Goal: Task Accomplishment & Management: Manage account settings

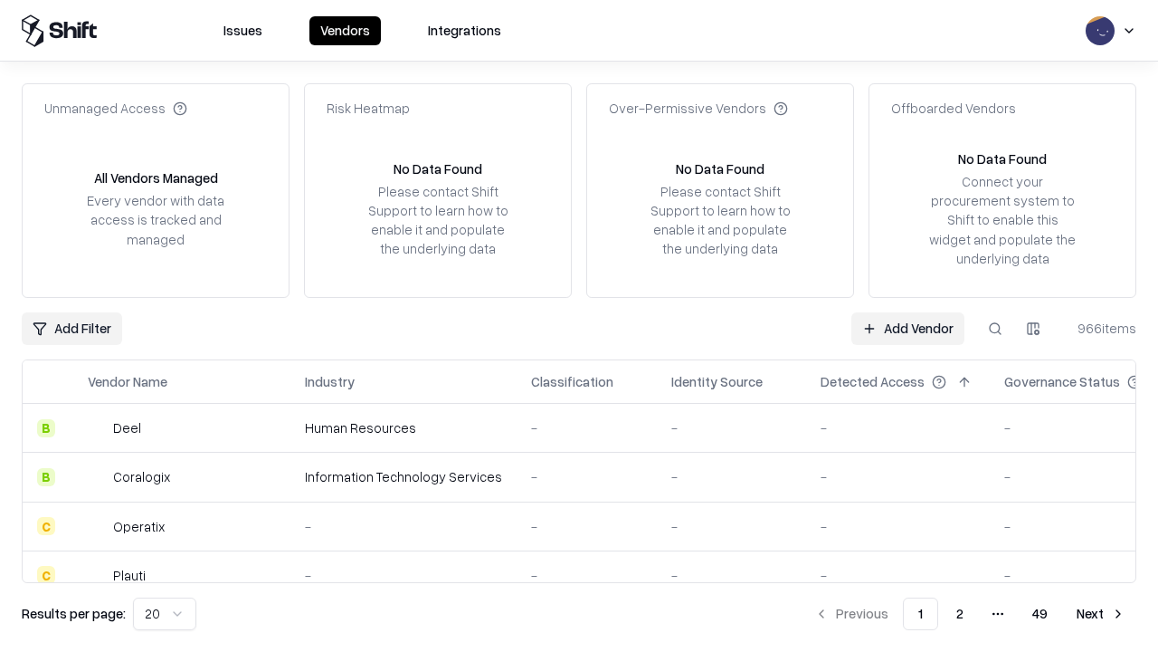
click at [908, 328] on link "Add Vendor" at bounding box center [908, 328] width 113 height 33
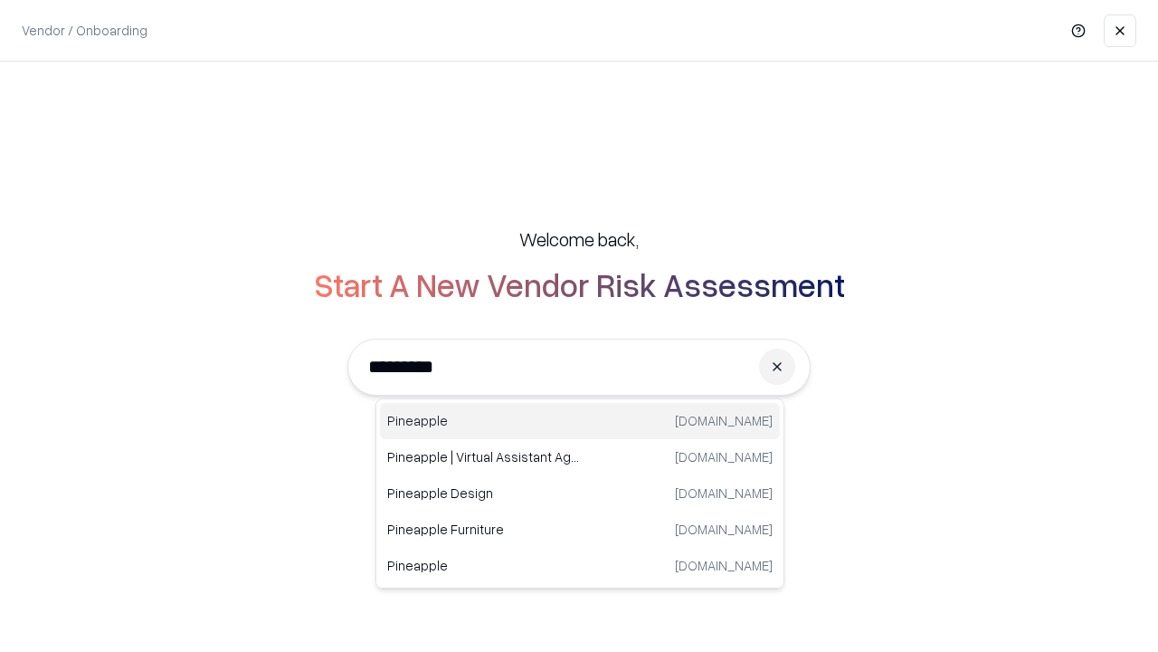
click at [580, 421] on div "Pineapple [DOMAIN_NAME]" at bounding box center [580, 421] width 400 height 36
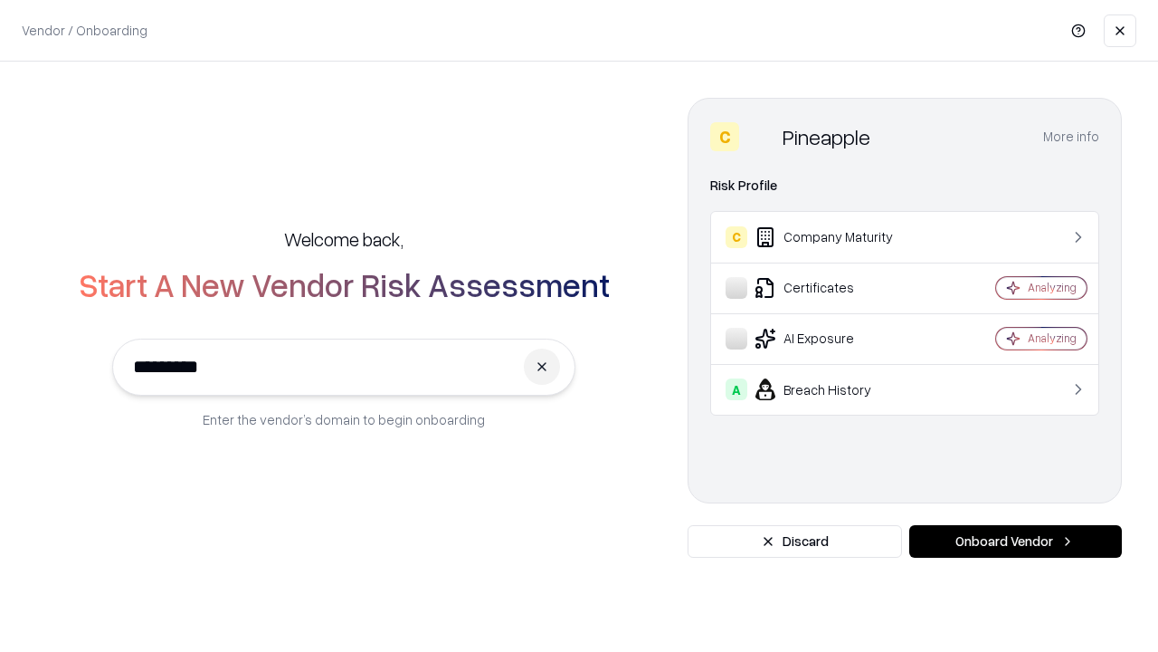
type input "*********"
click at [1015, 541] on button "Onboard Vendor" at bounding box center [1015, 541] width 213 height 33
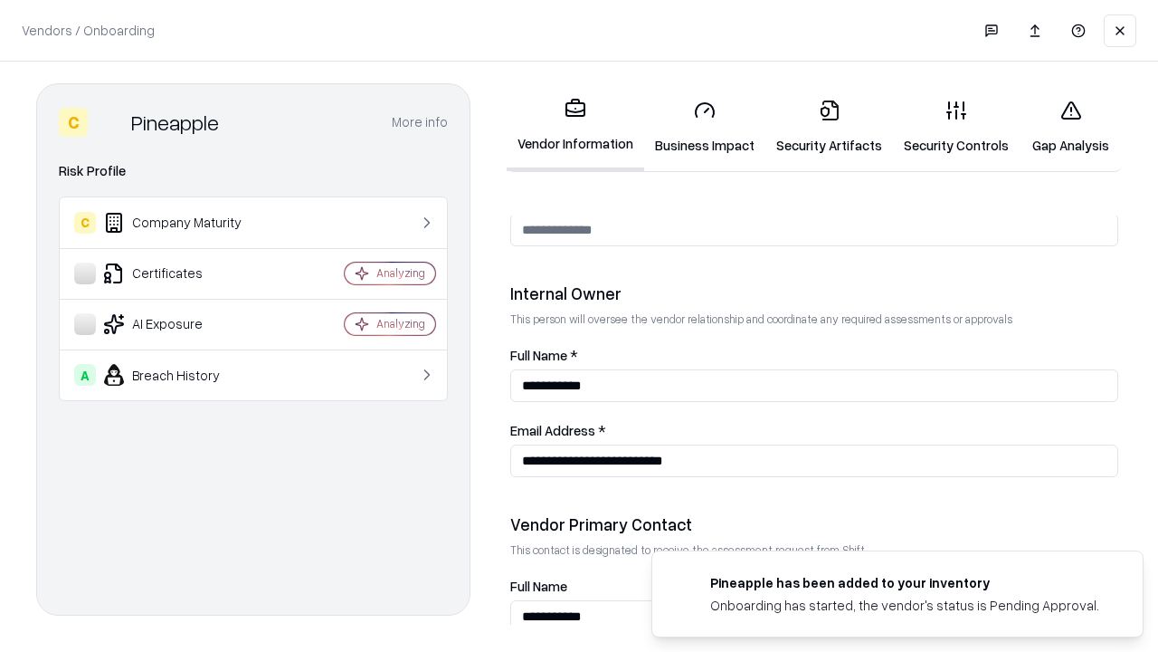
scroll to position [937, 0]
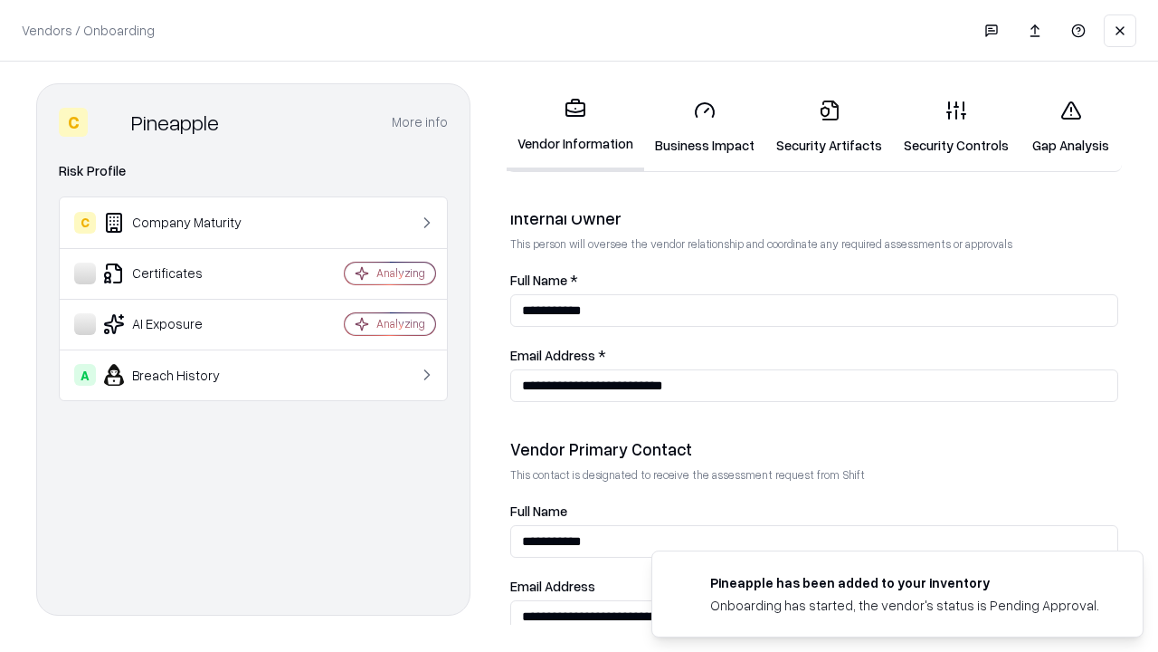
click at [705, 127] on link "Business Impact" at bounding box center [704, 127] width 121 height 84
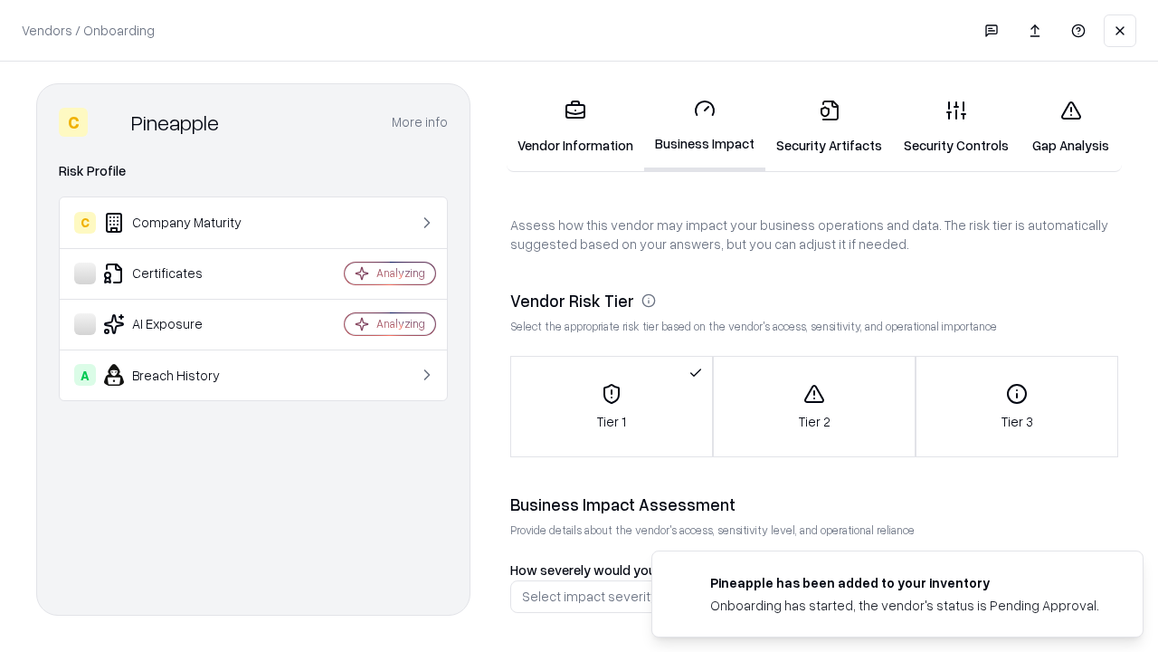
click at [829, 127] on link "Security Artifacts" at bounding box center [830, 127] width 128 height 84
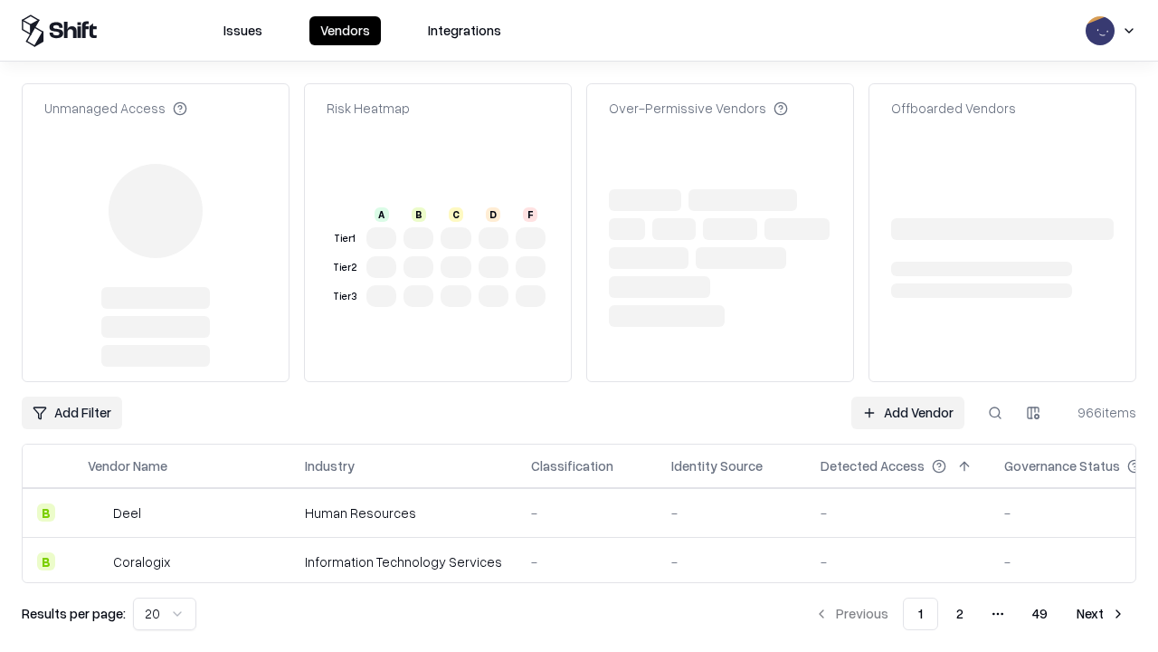
click at [908, 396] on link "Add Vendor" at bounding box center [908, 412] width 113 height 33
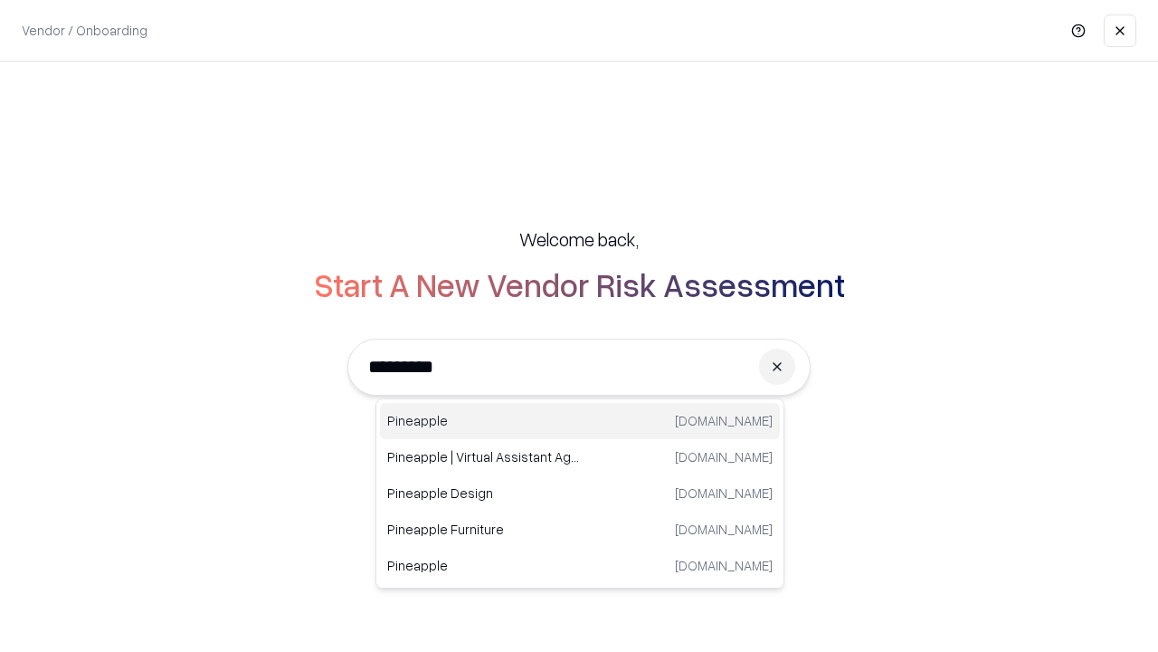
click at [580, 421] on div "Pineapple [DOMAIN_NAME]" at bounding box center [580, 421] width 400 height 36
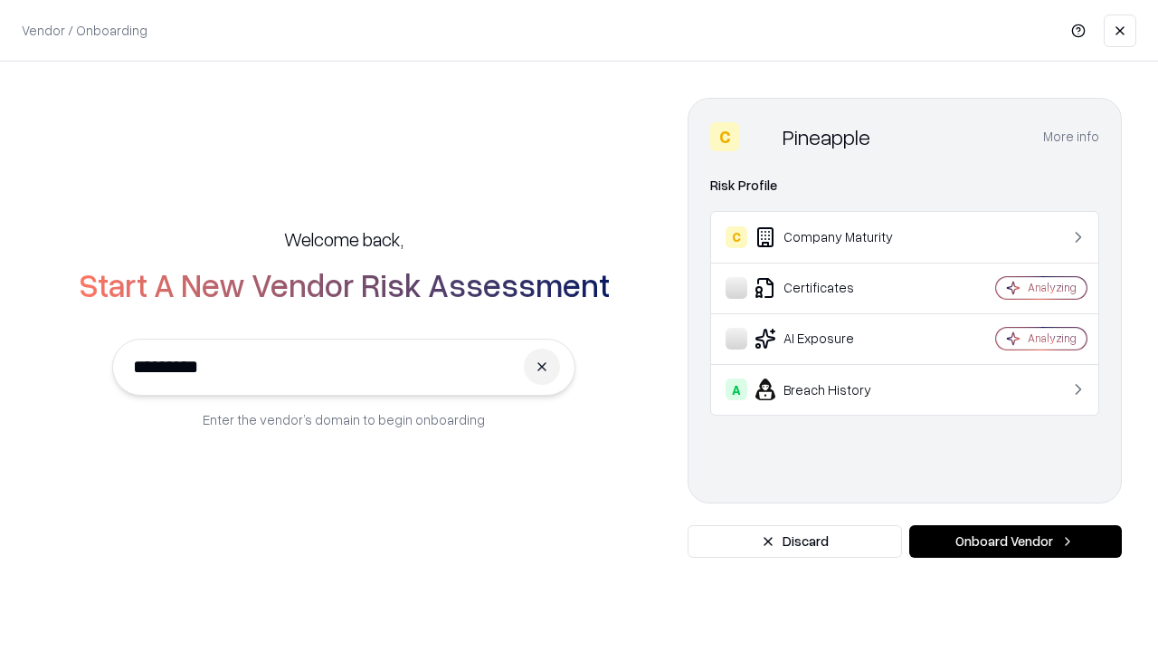
type input "*********"
click at [1015, 541] on button "Onboard Vendor" at bounding box center [1015, 541] width 213 height 33
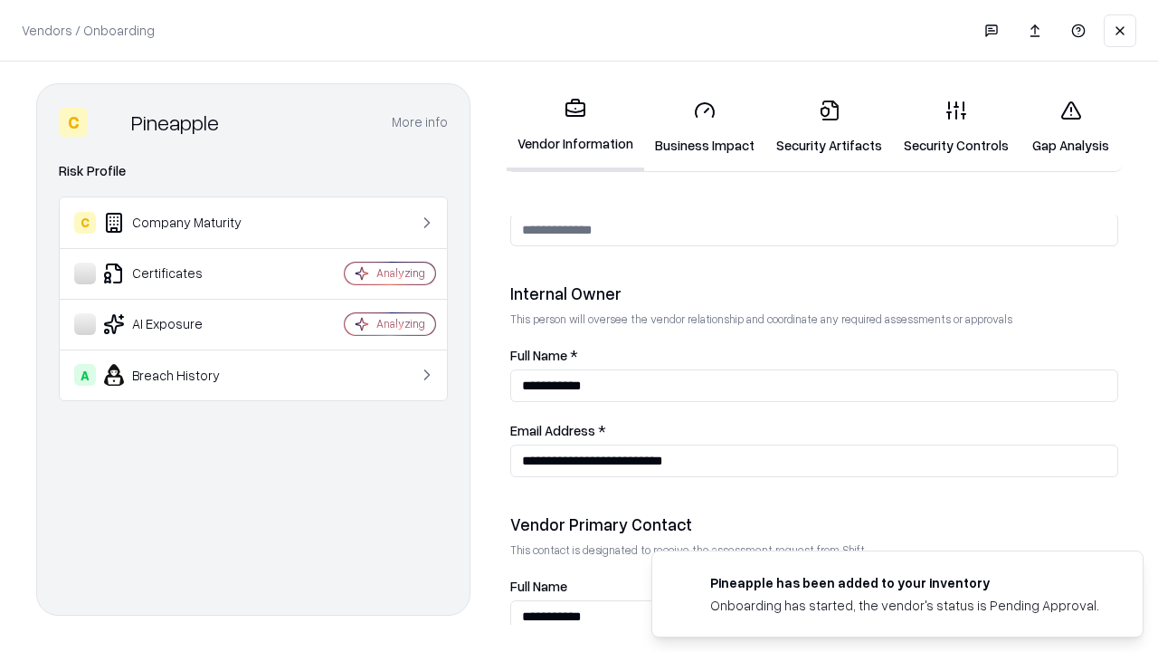
scroll to position [937, 0]
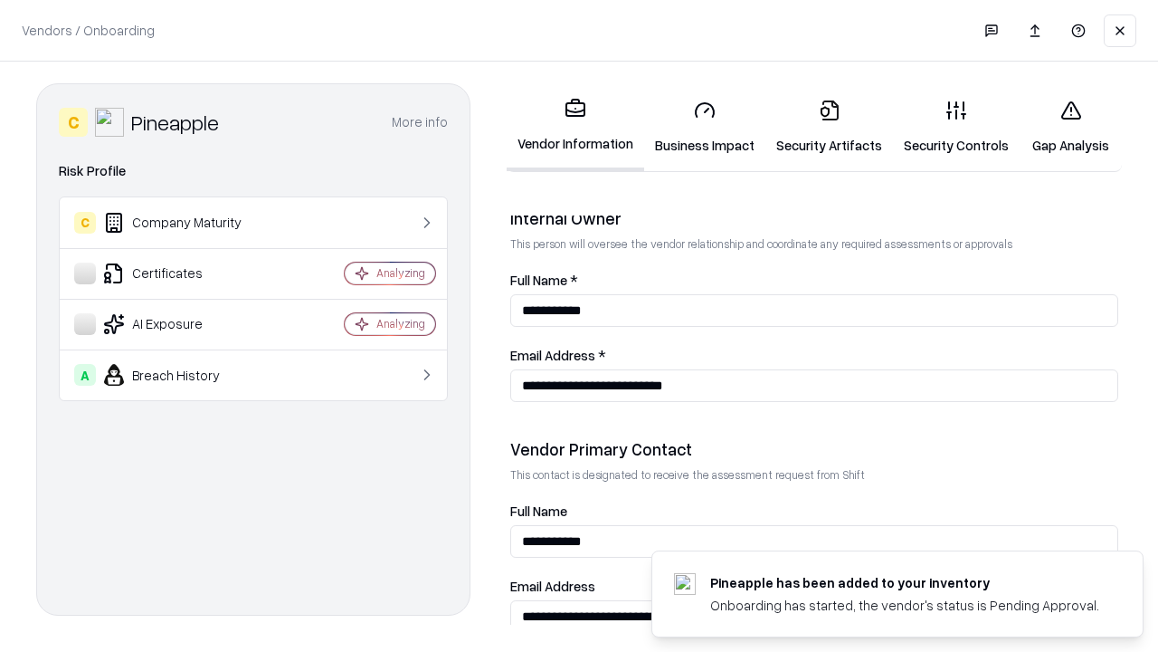
click at [1070, 127] on link "Gap Analysis" at bounding box center [1071, 127] width 102 height 84
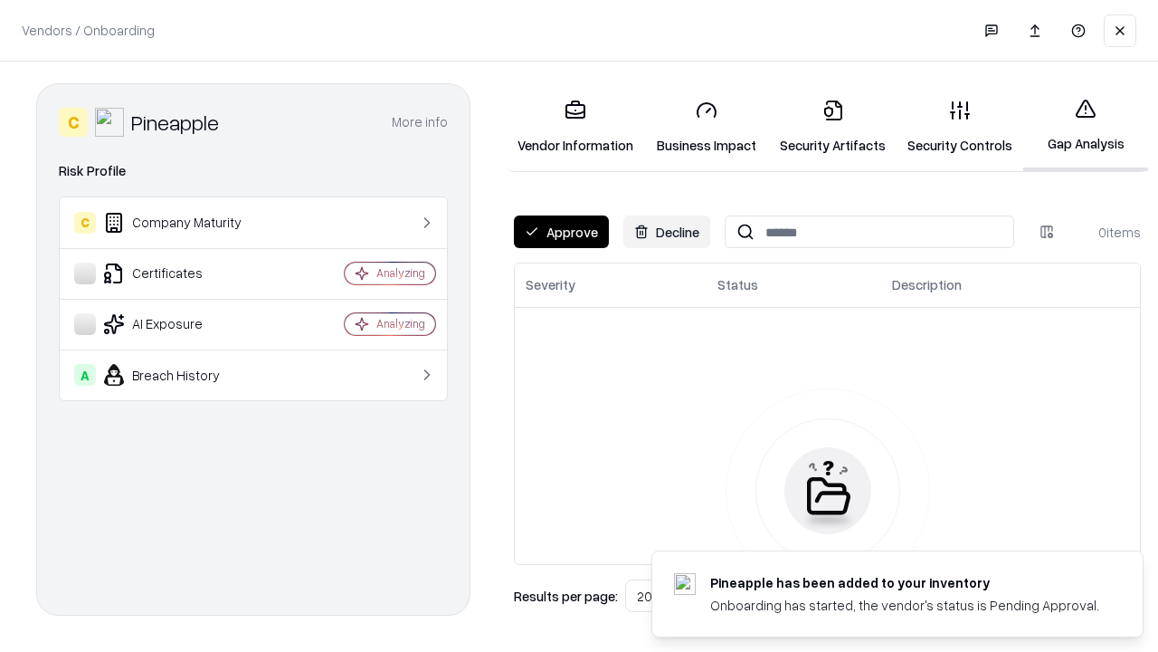
click at [561, 232] on button "Approve" at bounding box center [561, 231] width 95 height 33
